Goal: Task Accomplishment & Management: Manage account settings

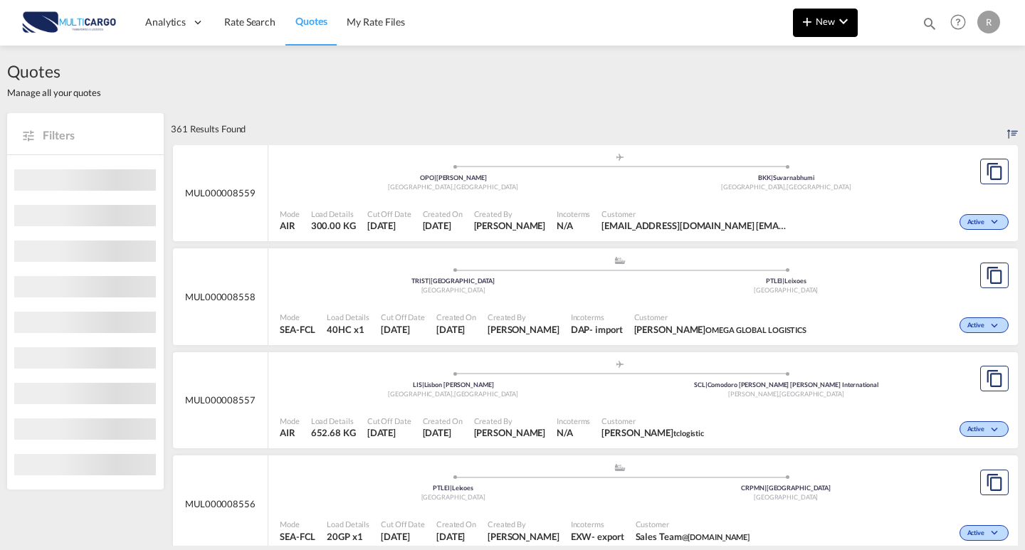
click at [831, 24] on span "New" at bounding box center [824, 21] width 53 height 11
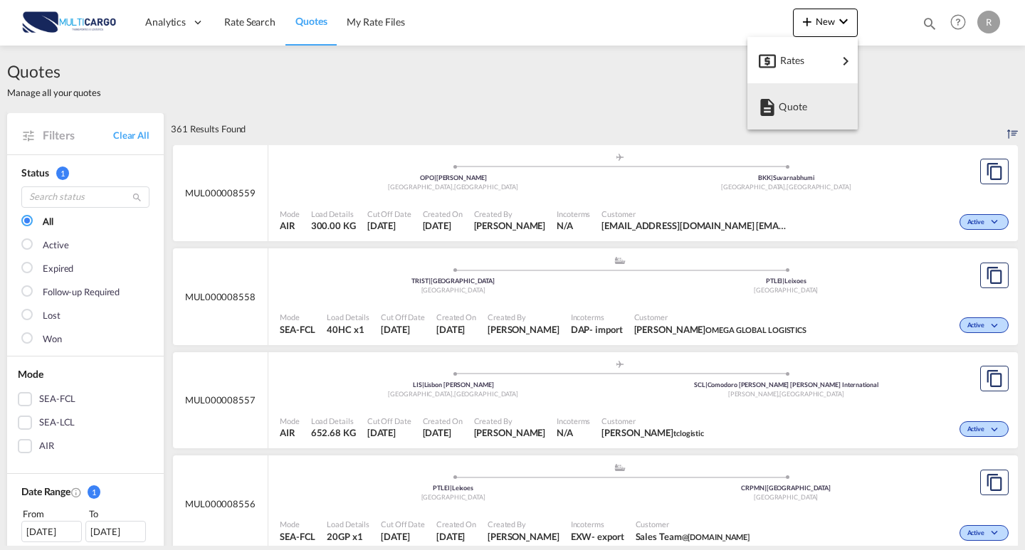
click at [530, 100] on md-backdrop at bounding box center [512, 275] width 1025 height 550
click at [934, 21] on md-icon "icon-magnify" at bounding box center [930, 24] width 16 height 16
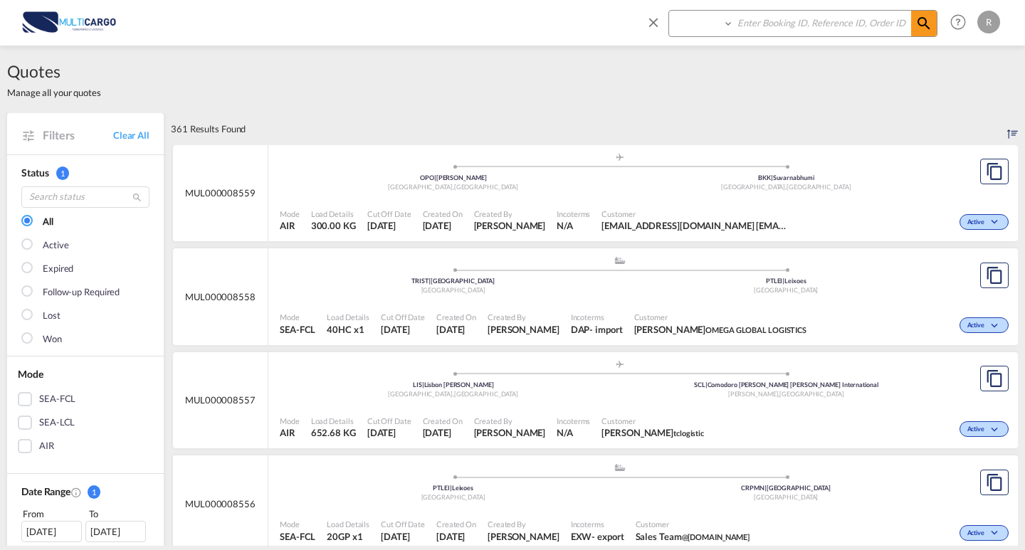
click at [732, 26] on select "Quotes" at bounding box center [703, 24] width 68 height 26
select select "Quotes"
click at [669, 11] on select "Quotes" at bounding box center [703, 24] width 68 height 26
click at [781, 16] on input at bounding box center [822, 23] width 177 height 25
paste input "MUL000008515"
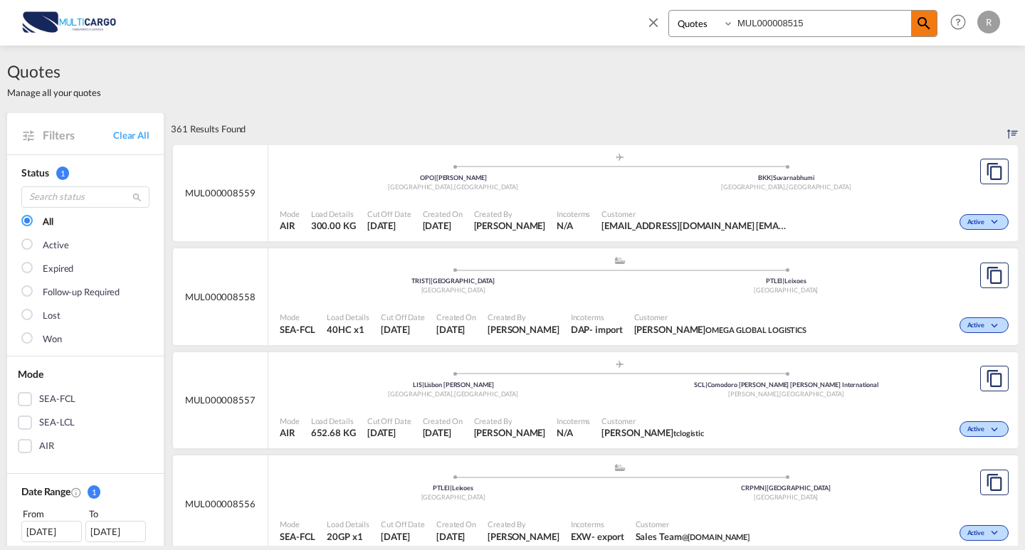
type input "MUL000008515"
click at [920, 24] on md-icon "icon-magnify" at bounding box center [923, 23] width 17 height 17
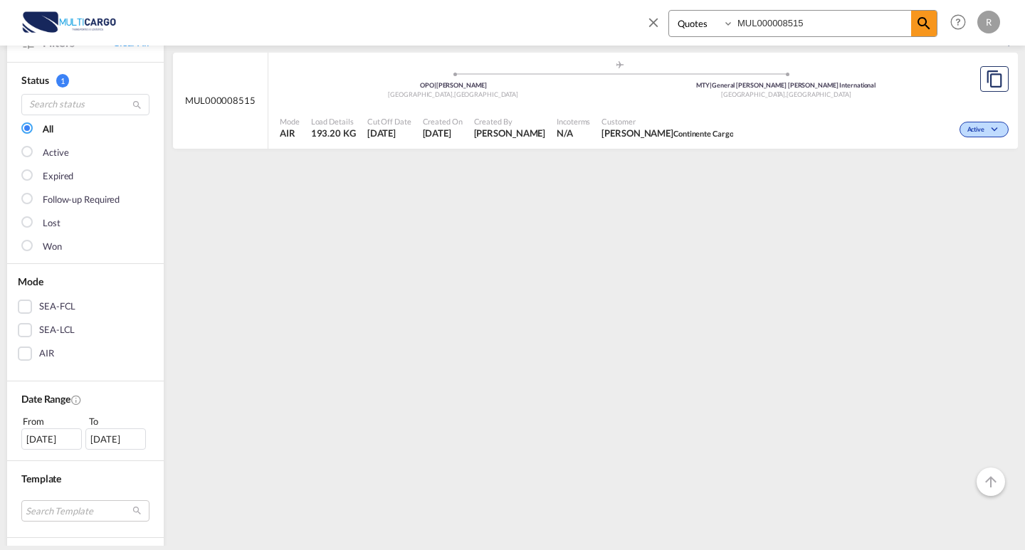
scroll to position [71, 0]
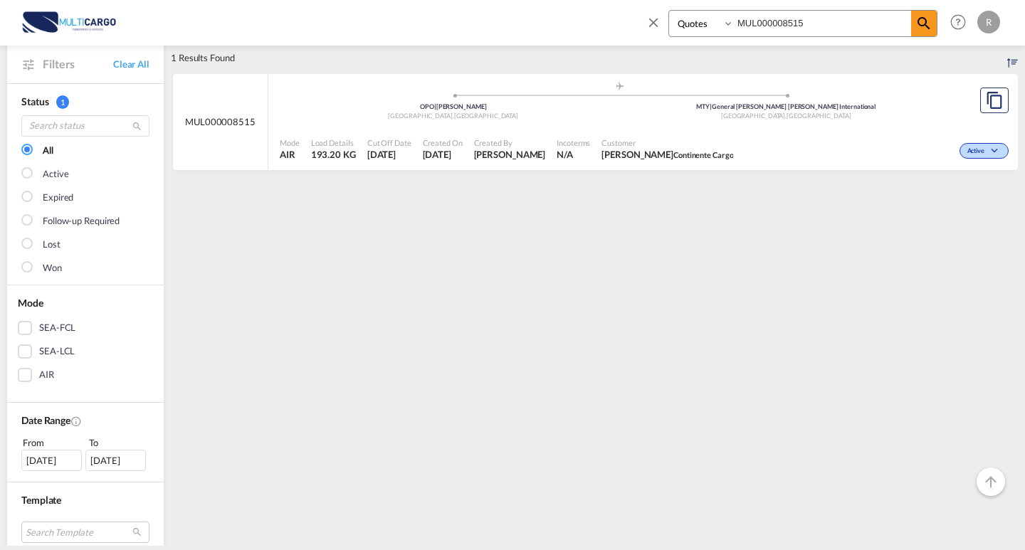
click at [658, 94] on span at bounding box center [786, 96] width 333 height 4
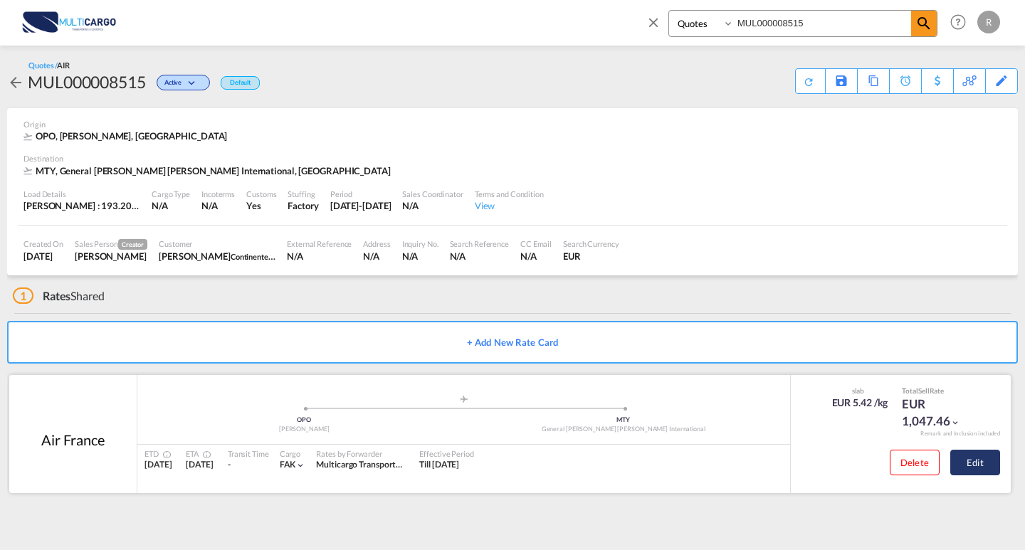
click at [973, 465] on button "Edit" at bounding box center [975, 463] width 50 height 26
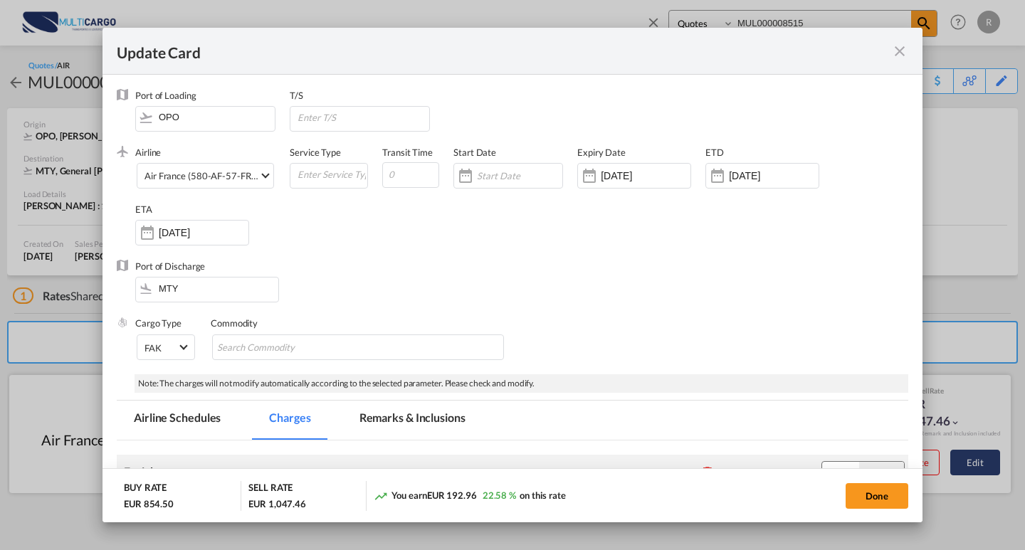
select select "per_shipment"
select select "per_awb"
select select "per_document"
select select "per_shipment"
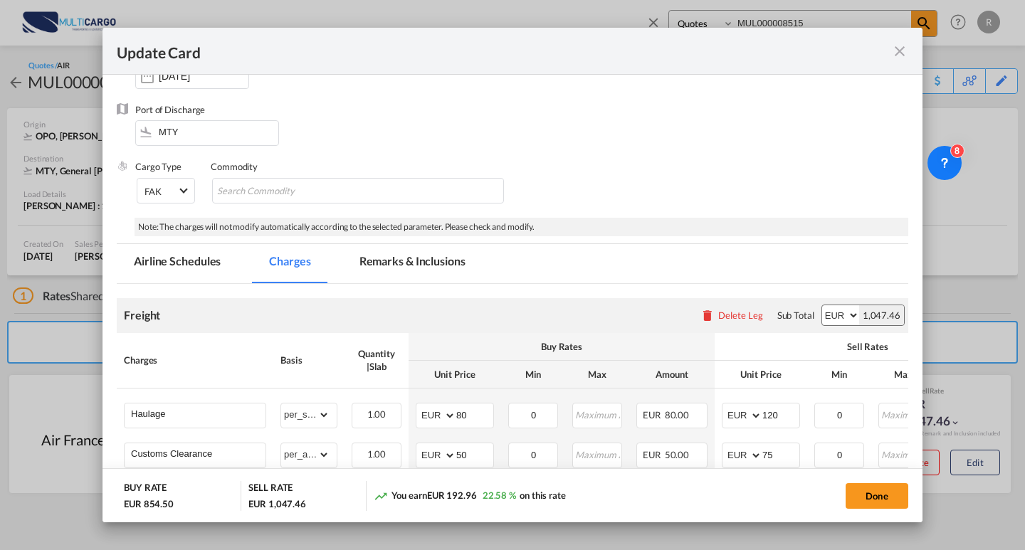
scroll to position [356, 0]
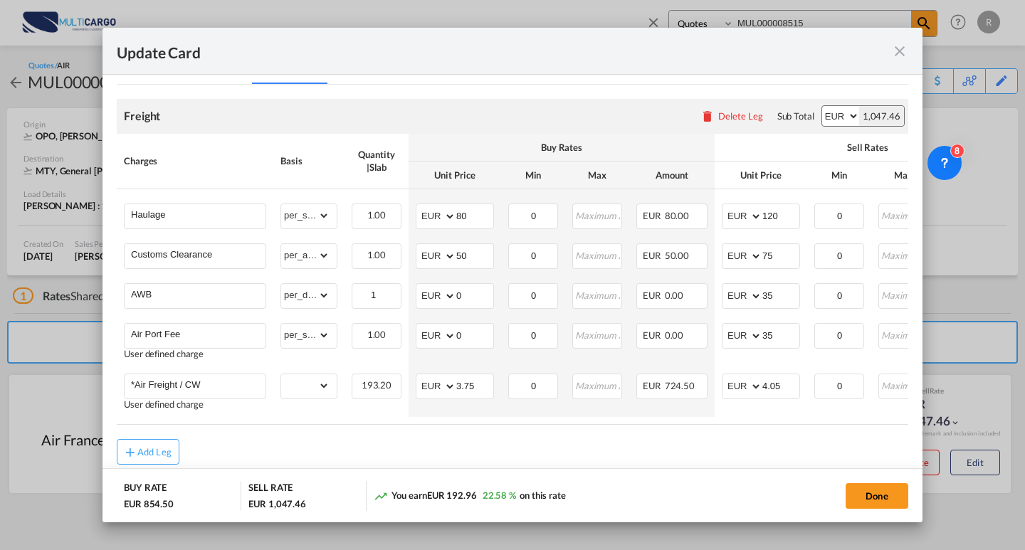
click at [901, 53] on md-icon "icon-close fg-AAA8AD m-0 pointer" at bounding box center [899, 51] width 17 height 17
